Goal: Register for event/course

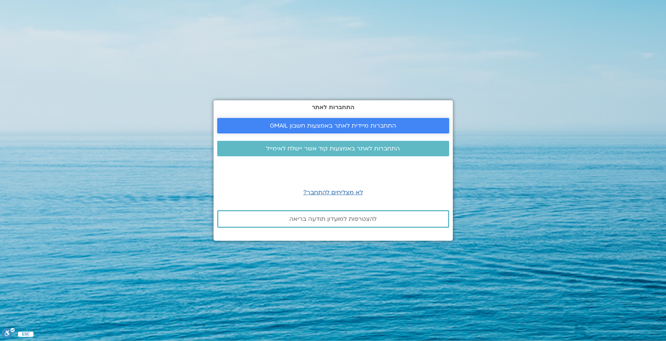
click at [344, 124] on span "התחברות מיידית לאתר באמצעות חשבון GMAIL" at bounding box center [333, 125] width 126 height 7
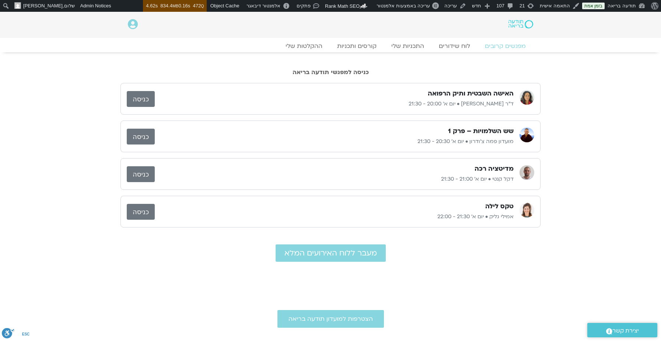
click at [133, 130] on link "כניסה" at bounding box center [141, 137] width 28 height 16
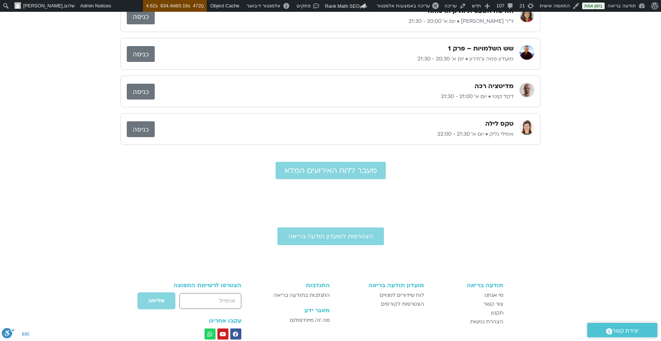
scroll to position [147, 0]
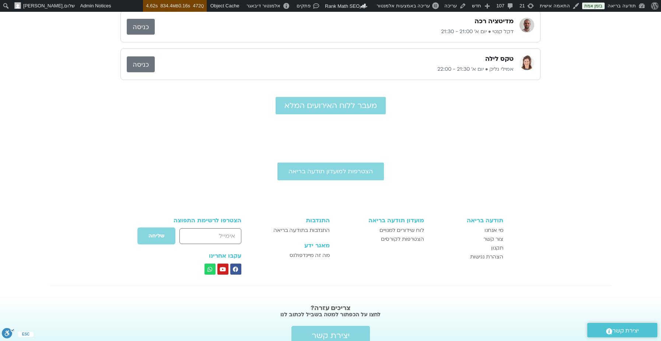
click at [348, 95] on div "מעבר ללוח האירועים המלא" at bounding box center [330, 105] width 420 height 25
click at [348, 101] on span "מעבר ללוח האירועים המלא" at bounding box center [330, 105] width 92 height 8
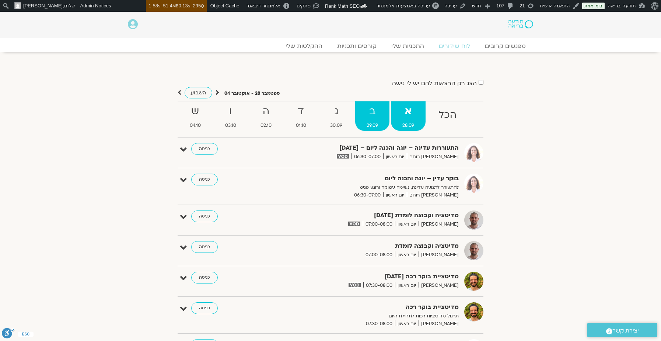
click at [368, 124] on span "29.09" at bounding box center [372, 126] width 34 height 8
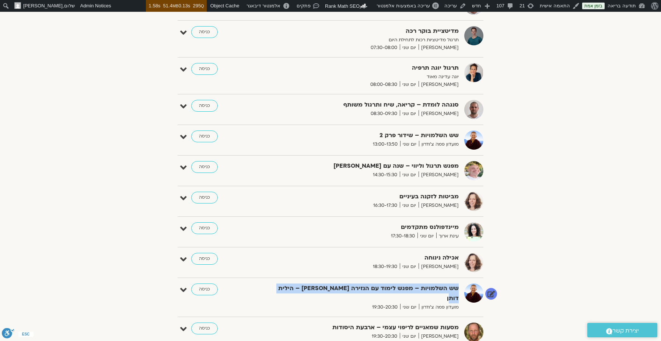
drag, startPoint x: 458, startPoint y: 289, endPoint x: 281, endPoint y: 285, distance: 177.2
click at [281, 285] on strong "שש השלמויות – מפגש לימוד עם הנזירה לובסנג צ'וקי – הילית דותן" at bounding box center [368, 293] width 180 height 20
copy strong "שש השלמויות – מפגש לימוד עם הנזירה לובסנג צ'וקי – הילית דותן"
click at [184, 290] on icon at bounding box center [183, 290] width 7 height 10
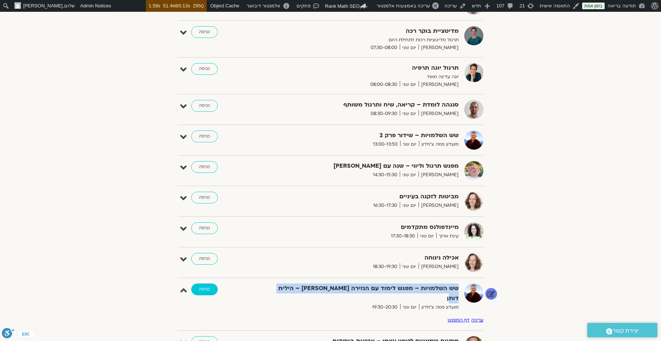
click at [197, 286] on link "כניסה" at bounding box center [204, 289] width 27 height 12
